Goal: Book appointment/travel/reservation

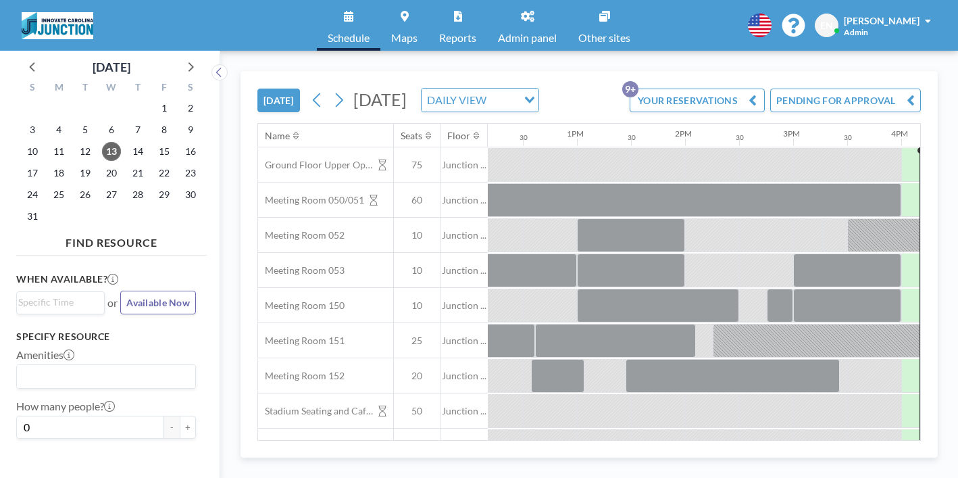
scroll to position [0, 1317]
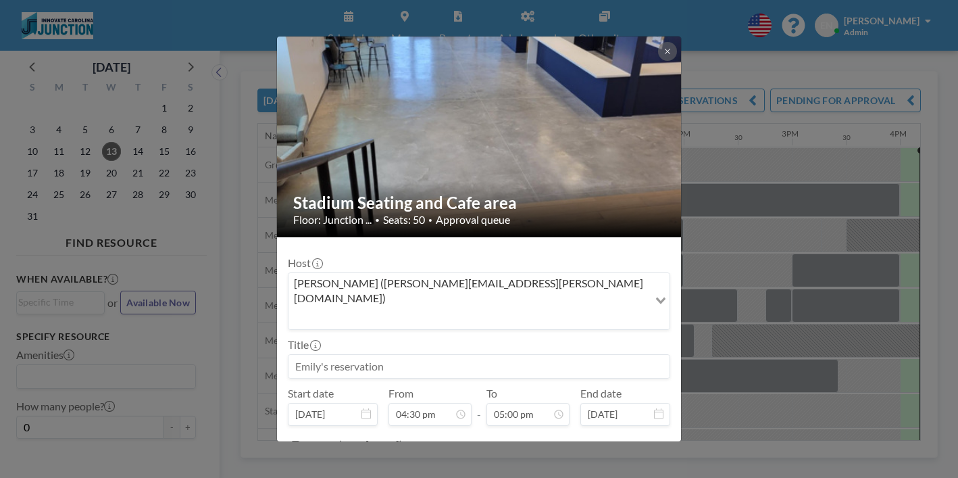
scroll to position [733, 0]
click at [717, 300] on div "Stadium Seating and Cafe area Floor: Junction ... • Seats: 50 • Approval queue …" at bounding box center [479, 239] width 958 height 478
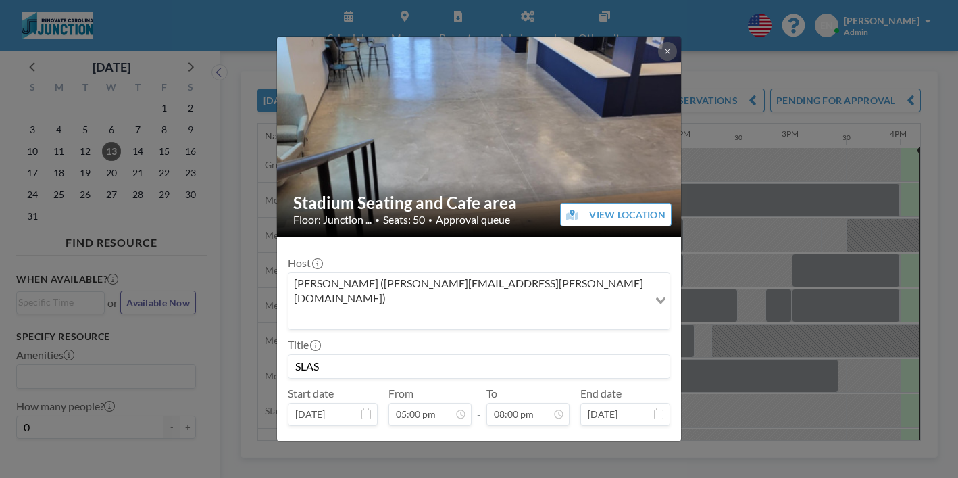
click at [698, 341] on div "Stadium Seating and Cafe area Floor: Junction ... • Seats: 50 • Approval queue …" at bounding box center [479, 239] width 958 height 478
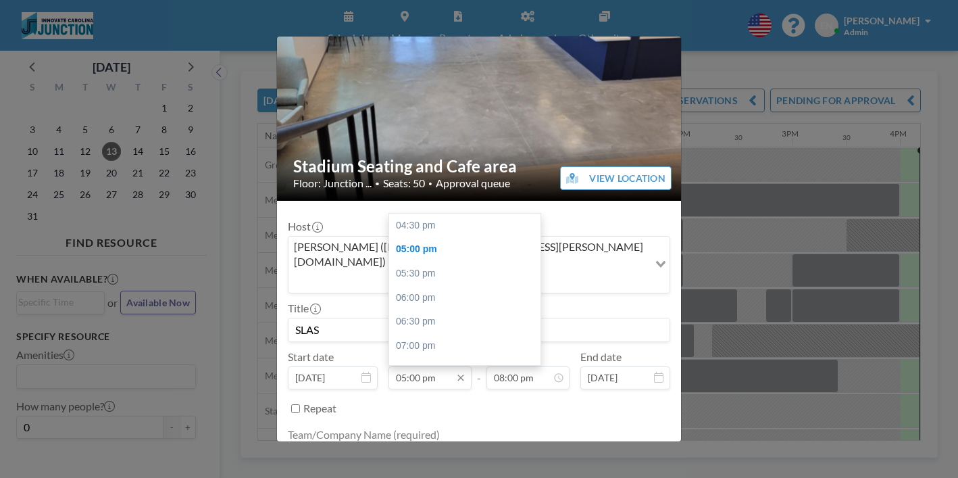
scroll to position [22, 0]
click at [442, 366] on input "05:00 pm" at bounding box center [429, 377] width 83 height 23
click at [449, 213] on div "04:30 pm" at bounding box center [464, 225] width 151 height 24
type input "04:30 pm"
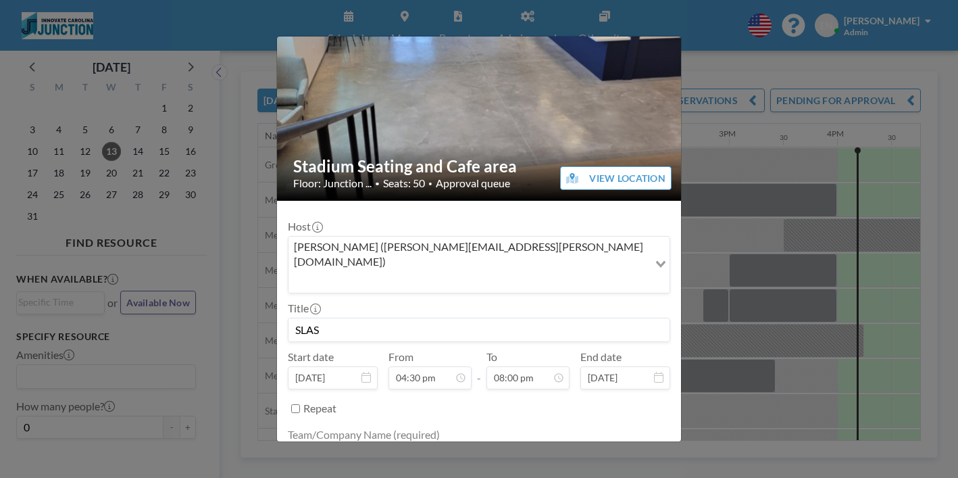
scroll to position [0, 1405]
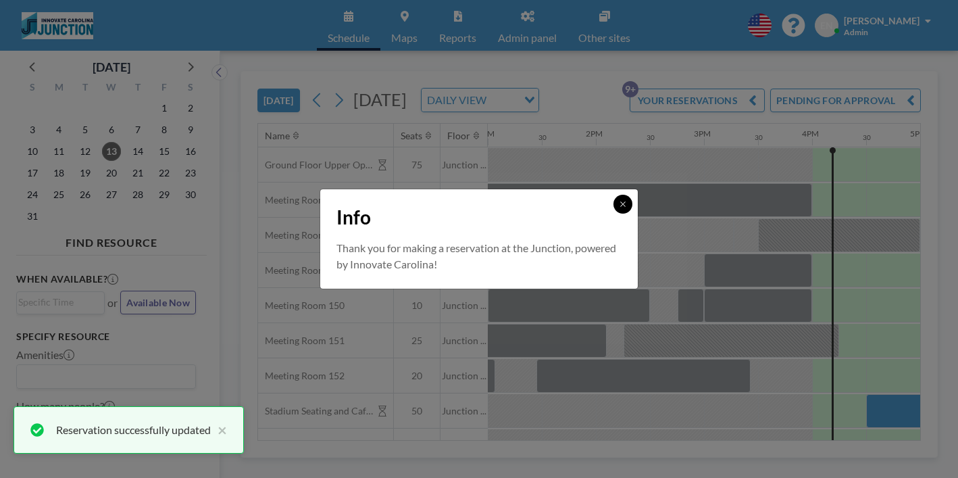
click at [613, 213] on button at bounding box center [622, 204] width 19 height 19
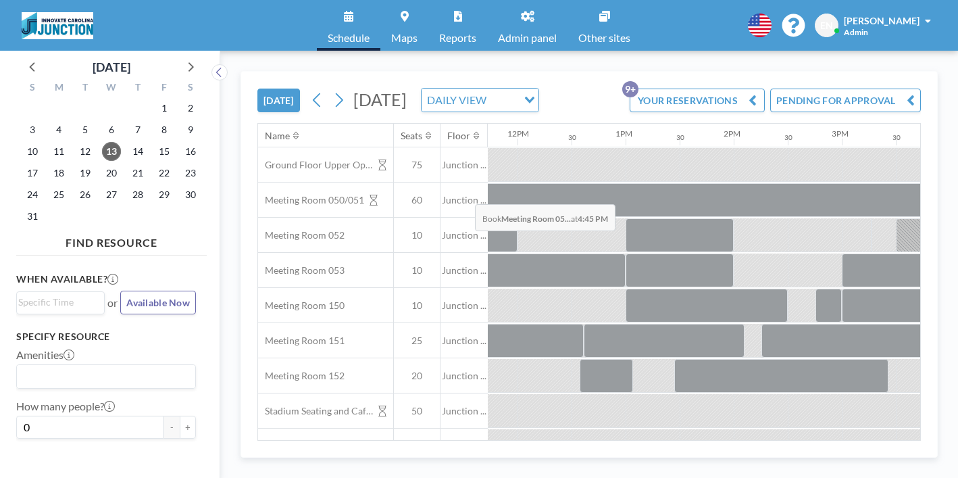
scroll to position [0, 1190]
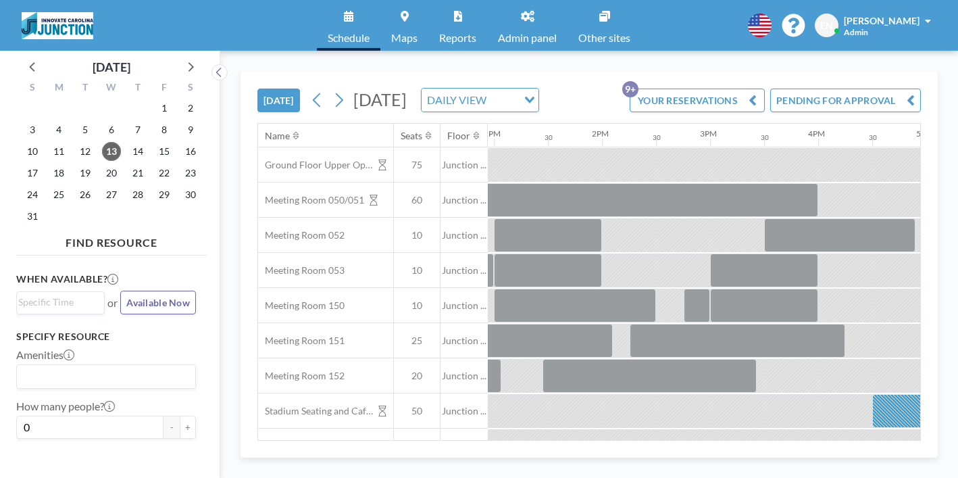
scroll to position [0, 1405]
